Goal: Find specific page/section: Find specific page/section

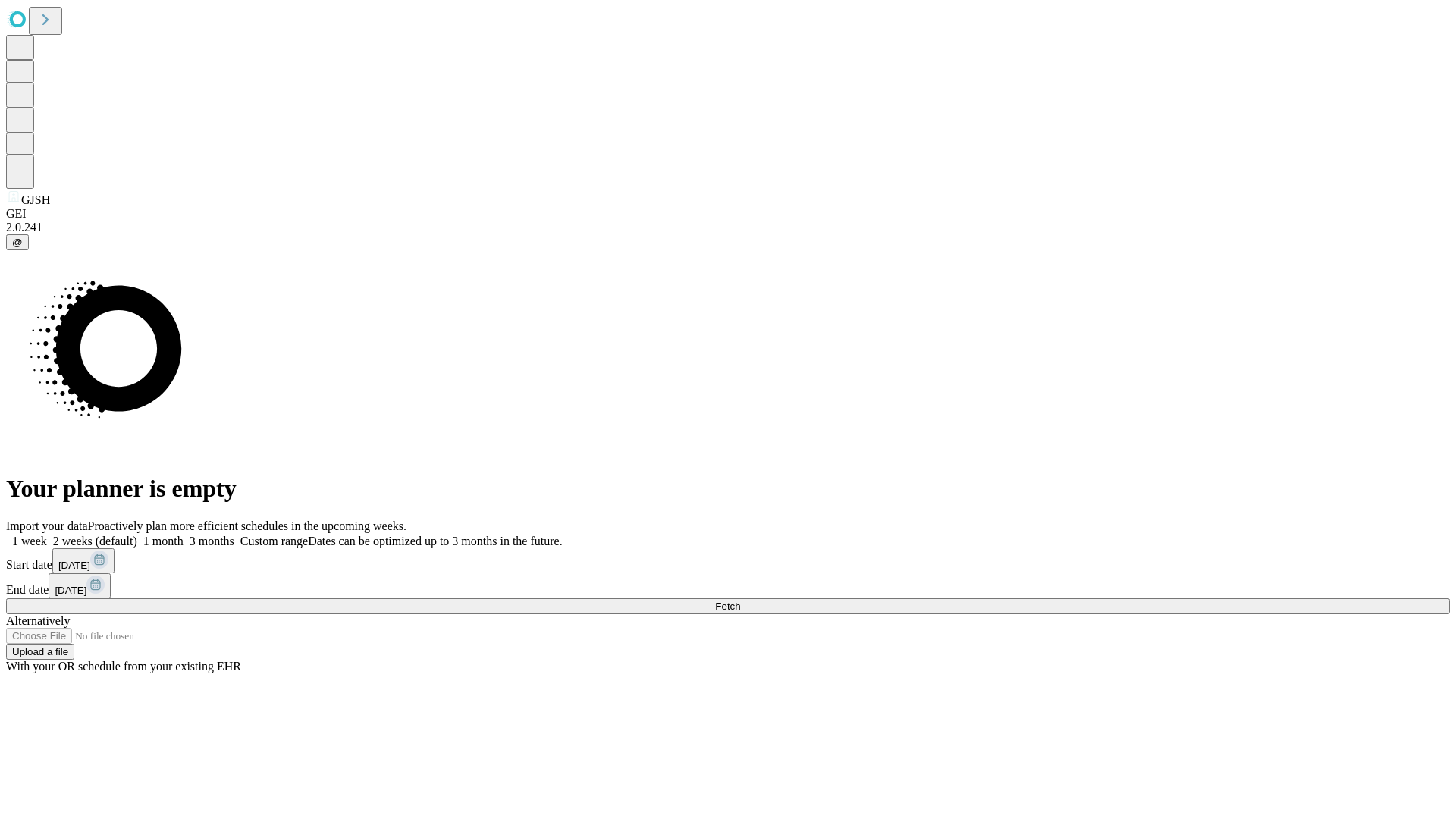
click at [741, 601] on span "Fetch" at bounding box center [728, 606] width 25 height 11
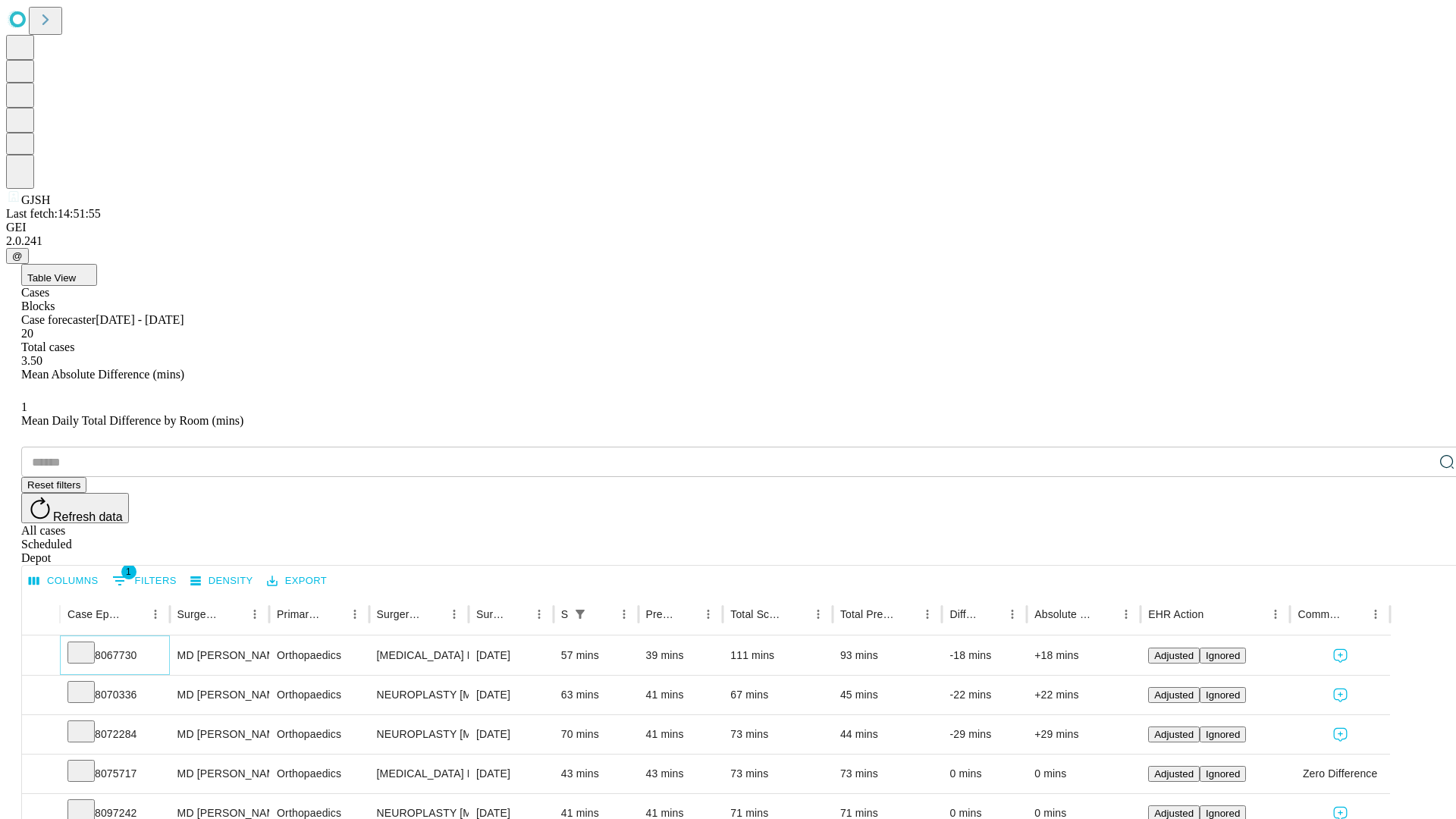
click at [88, 644] on icon at bounding box center [81, 651] width 16 height 16
